Goal: Communication & Community: Connect with others

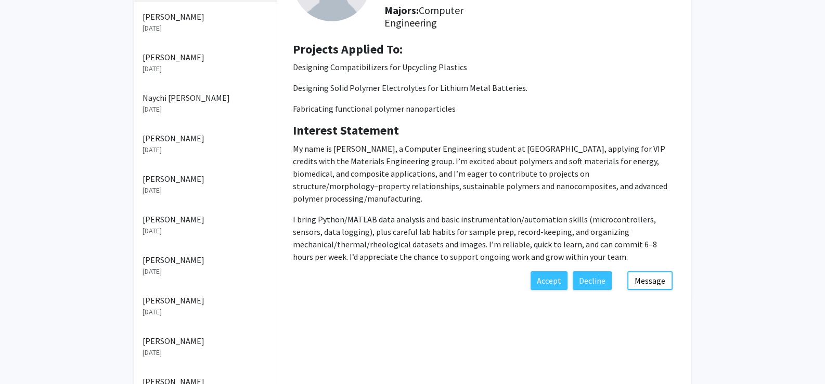
scroll to position [103, 0]
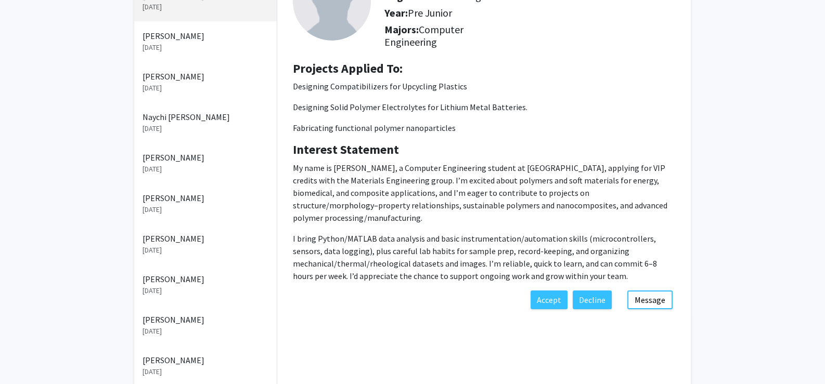
click at [166, 40] on p "Qing Wu" at bounding box center [205, 36] width 126 height 12
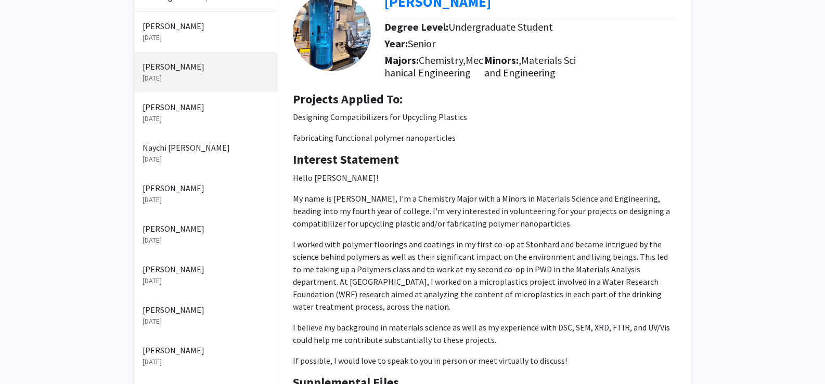
scroll to position [21, 0]
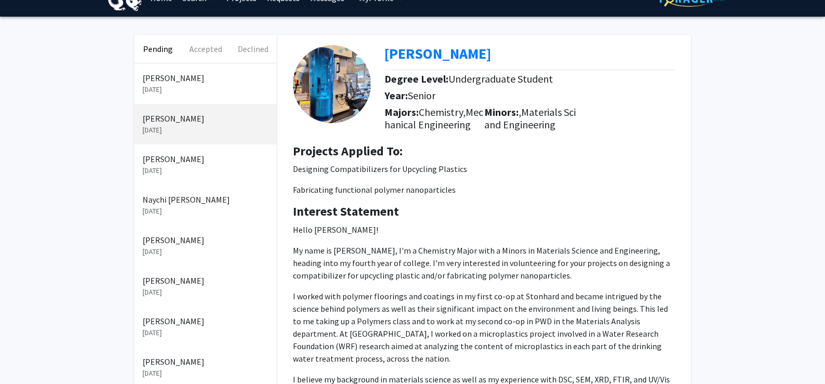
click at [169, 164] on p "Christian Jimenez" at bounding box center [205, 159] width 126 height 12
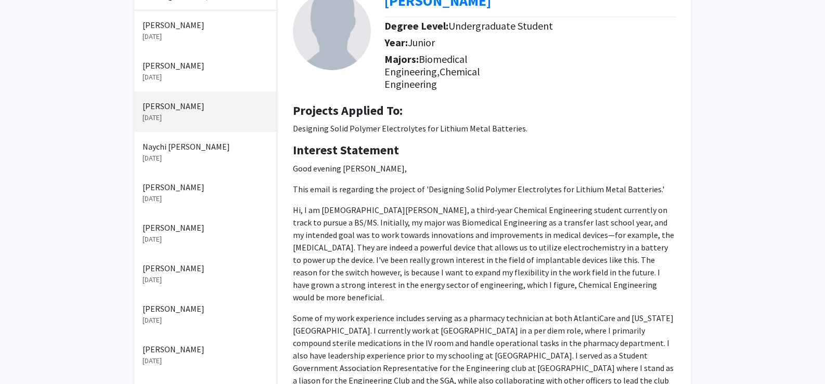
scroll to position [62, 0]
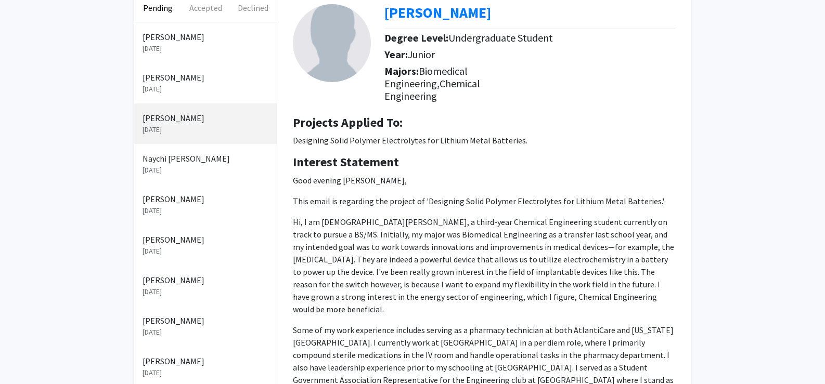
click at [164, 80] on p "Qing Wu" at bounding box center [205, 77] width 126 height 12
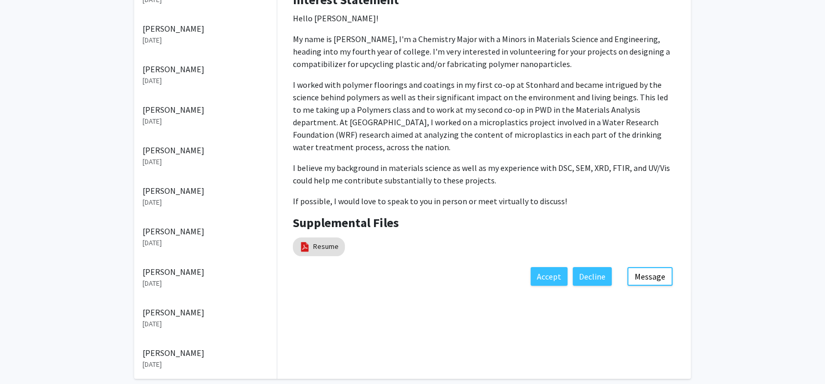
scroll to position [229, 0]
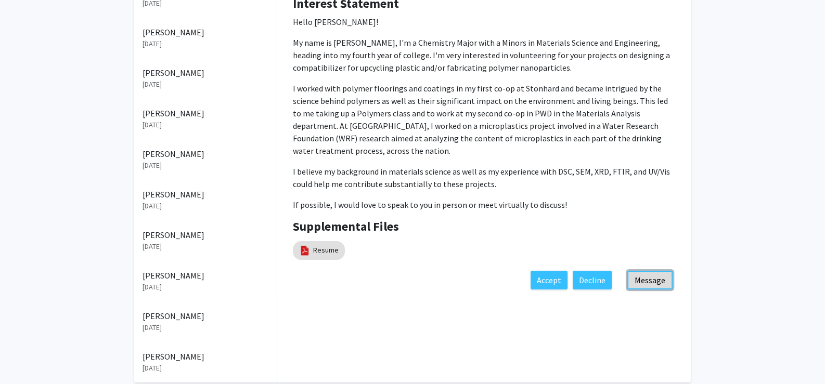
click at [652, 276] on button "Message" at bounding box center [649, 280] width 45 height 19
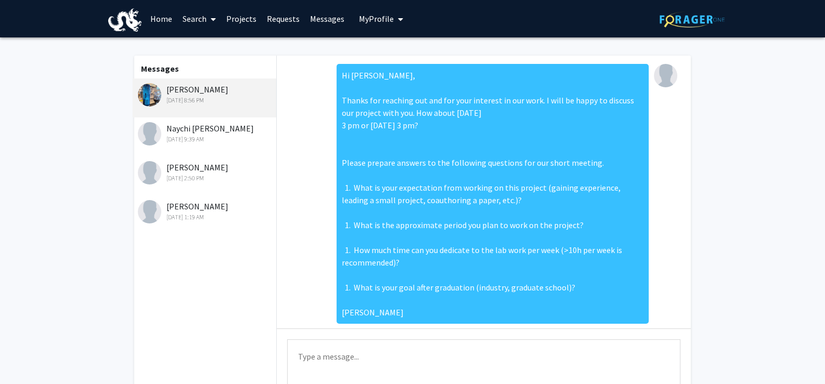
scroll to position [34, 0]
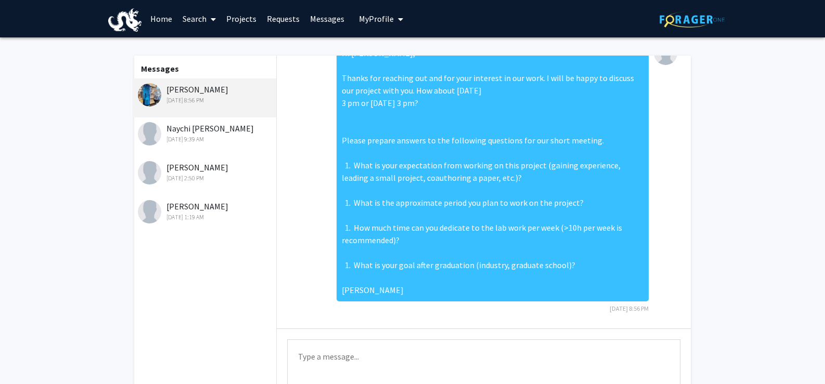
click at [191, 129] on div "Naychi Htoo Jun 5, 2025 9:39 AM" at bounding box center [206, 133] width 136 height 22
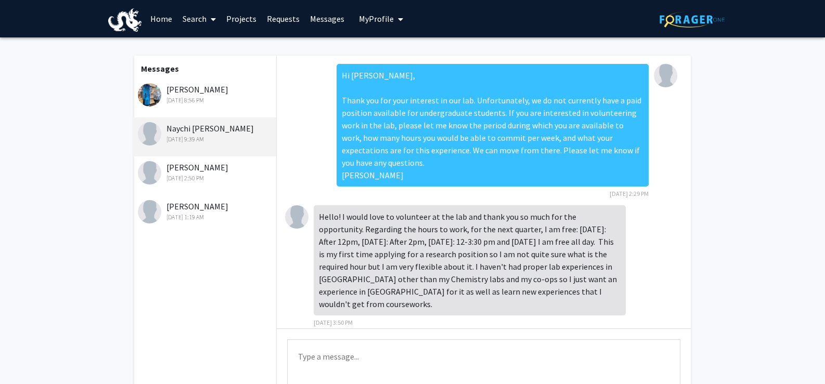
scroll to position [741, 0]
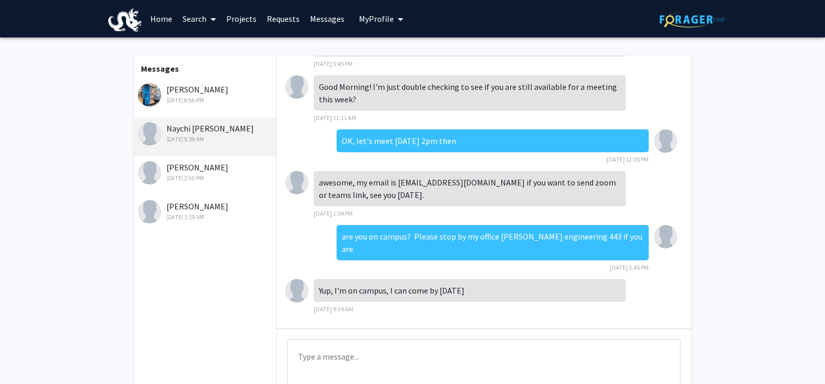
click at [187, 169] on div "Siya Shah May 11, 2025 2:50 PM" at bounding box center [206, 172] width 136 height 22
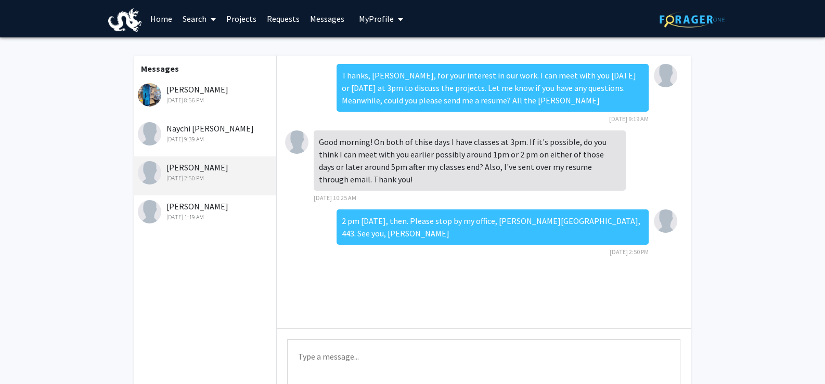
click at [158, 12] on link "Home" at bounding box center [161, 19] width 32 height 36
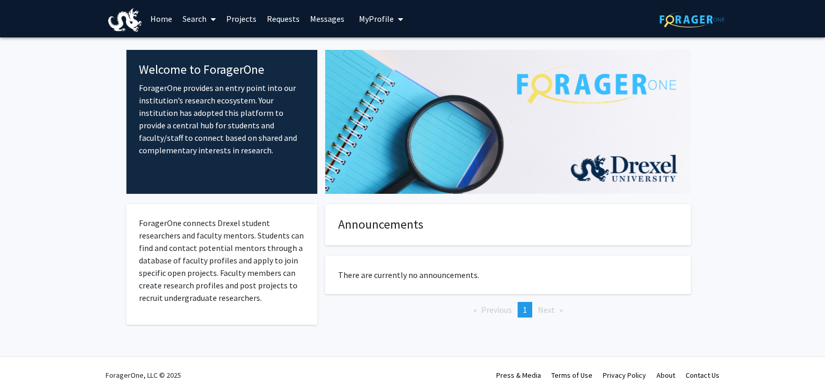
click at [274, 15] on link "Requests" at bounding box center [282, 19] width 43 height 36
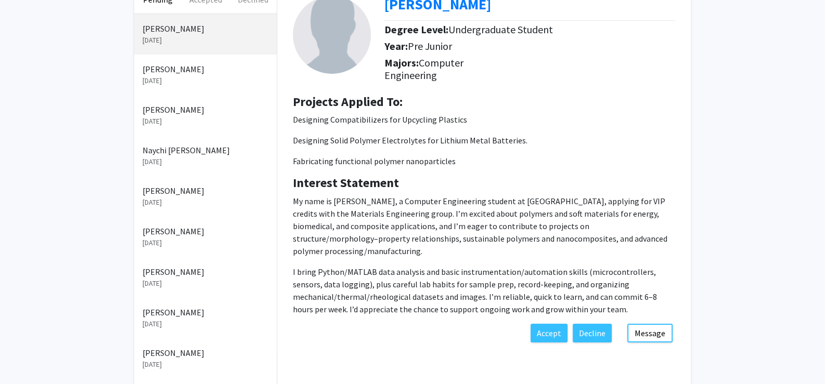
scroll to position [51, 0]
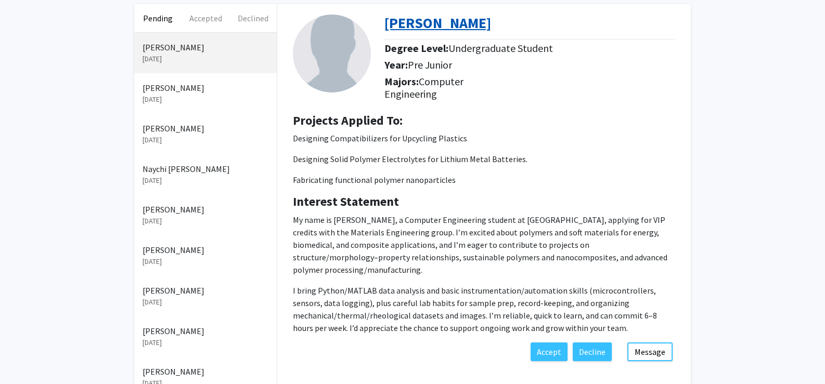
click at [424, 28] on b "[PERSON_NAME]" at bounding box center [437, 23] width 107 height 19
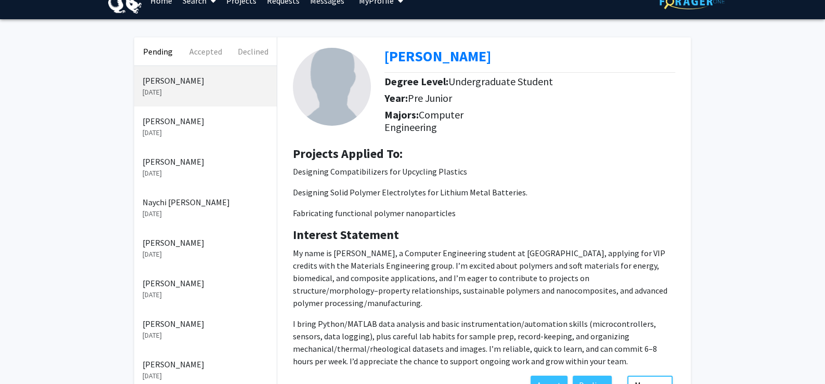
scroll to position [0, 0]
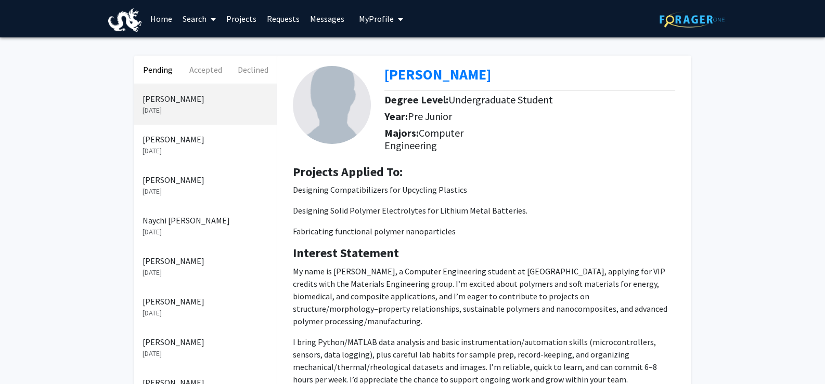
click at [169, 178] on p "Christian Jimenez" at bounding box center [205, 180] width 126 height 12
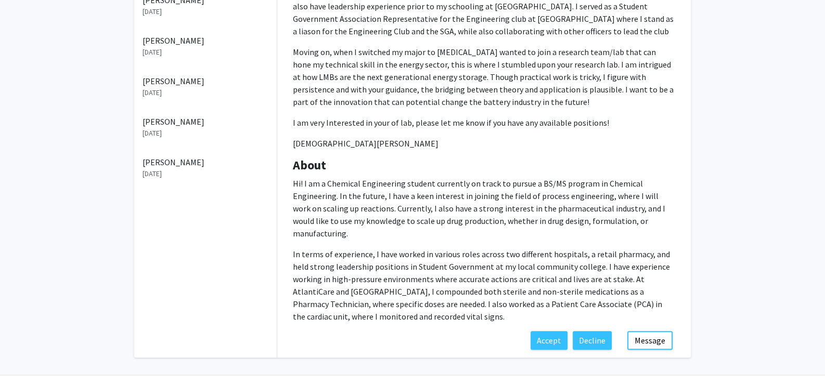
scroll to position [426, 0]
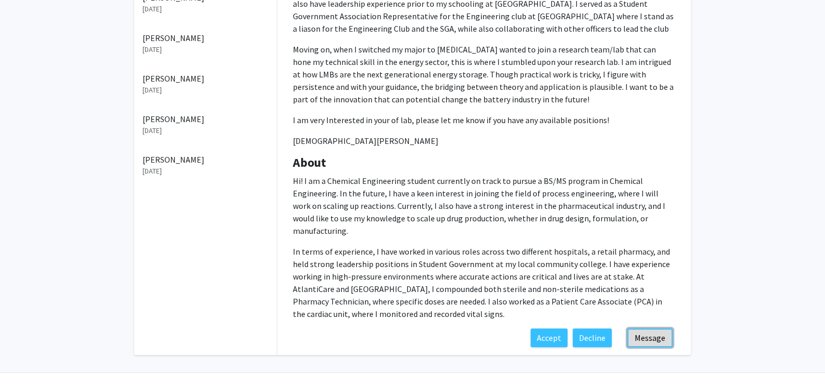
click at [645, 329] on button "Message" at bounding box center [649, 338] width 45 height 19
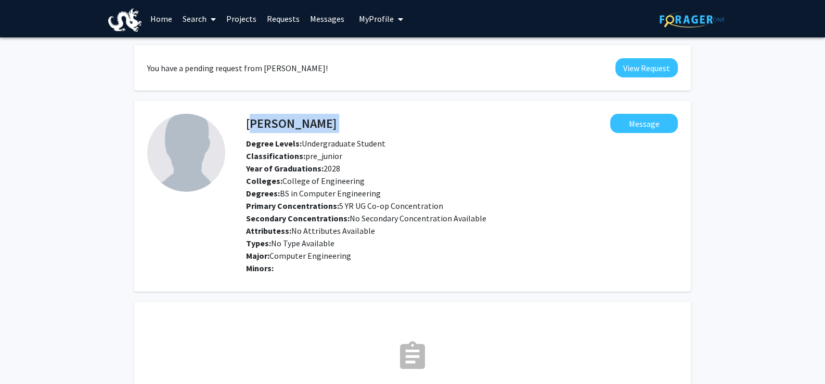
click at [246, 120] on div "[PERSON_NAME] Message" at bounding box center [461, 123] width 447 height 19
copy h4 "[PERSON_NAME]"
